Goal: Task Accomplishment & Management: Use online tool/utility

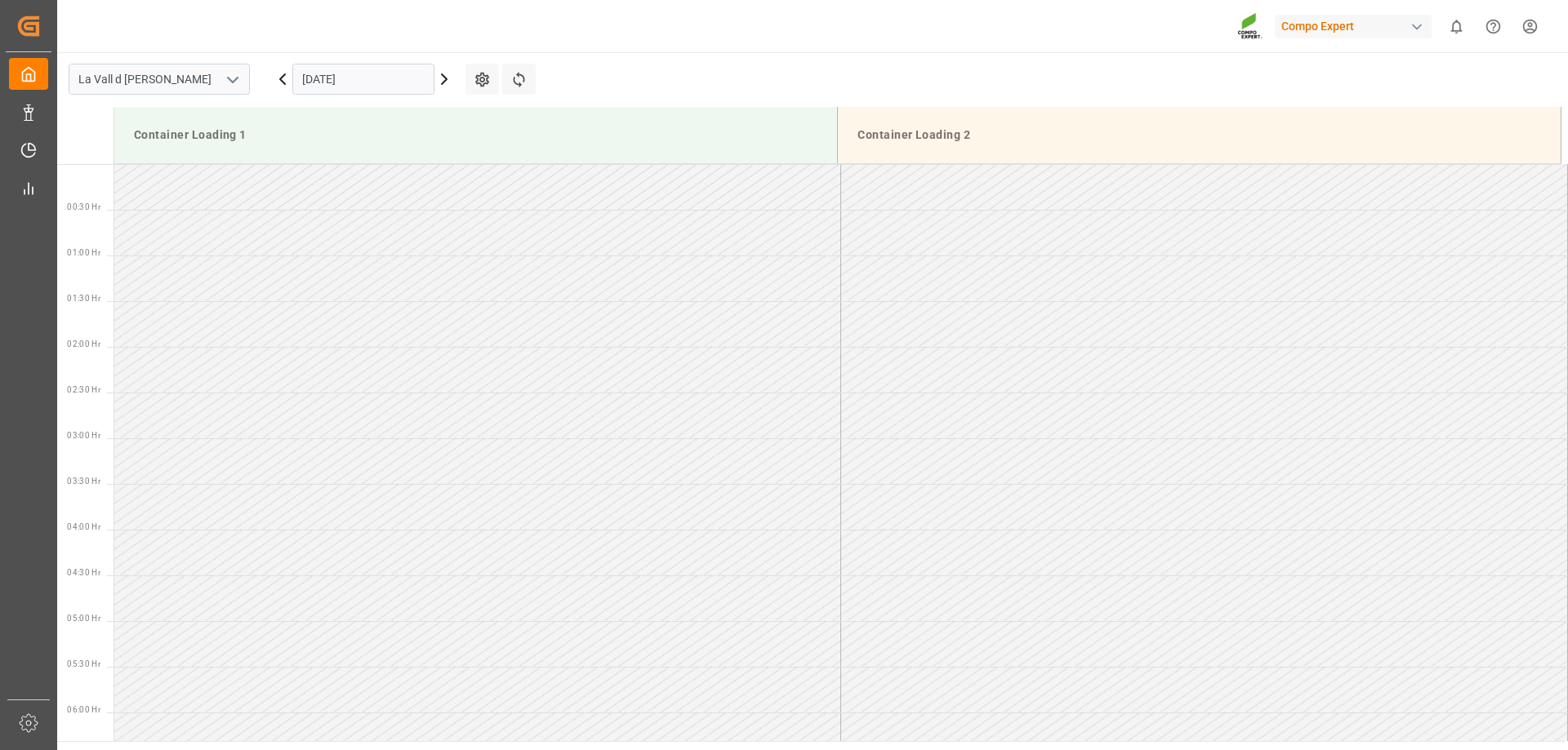
scroll to position [1380, 0]
